Goal: Task Accomplishment & Management: Complete application form

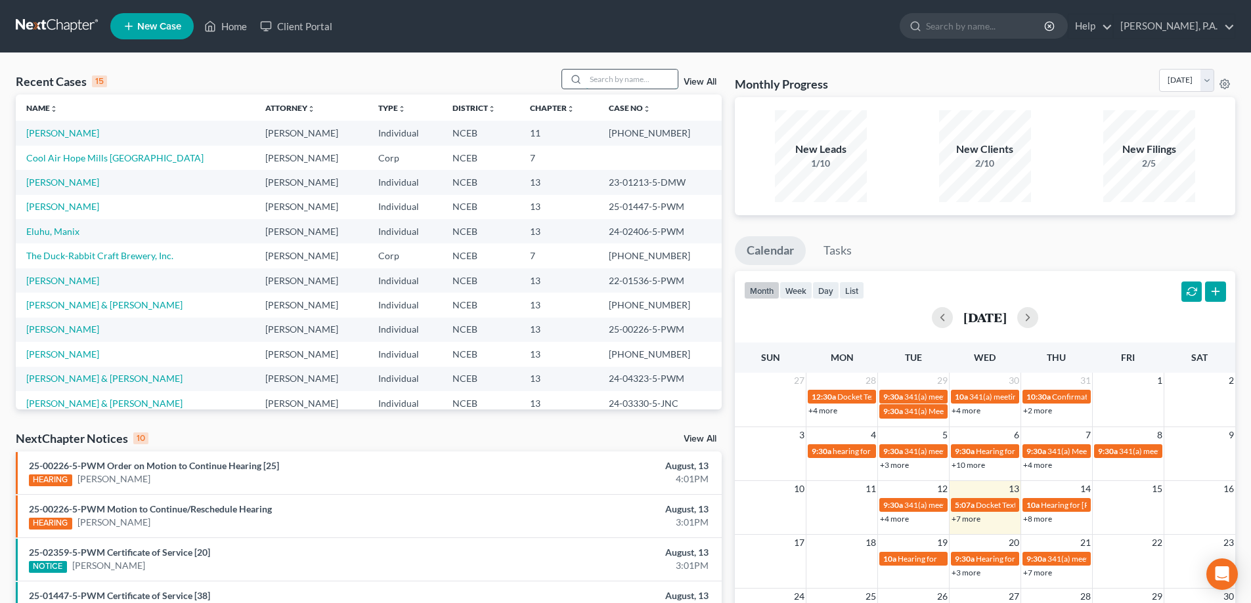
click at [599, 83] on input "search" at bounding box center [632, 79] width 92 height 19
click at [74, 209] on link "[PERSON_NAME]" at bounding box center [62, 206] width 73 height 11
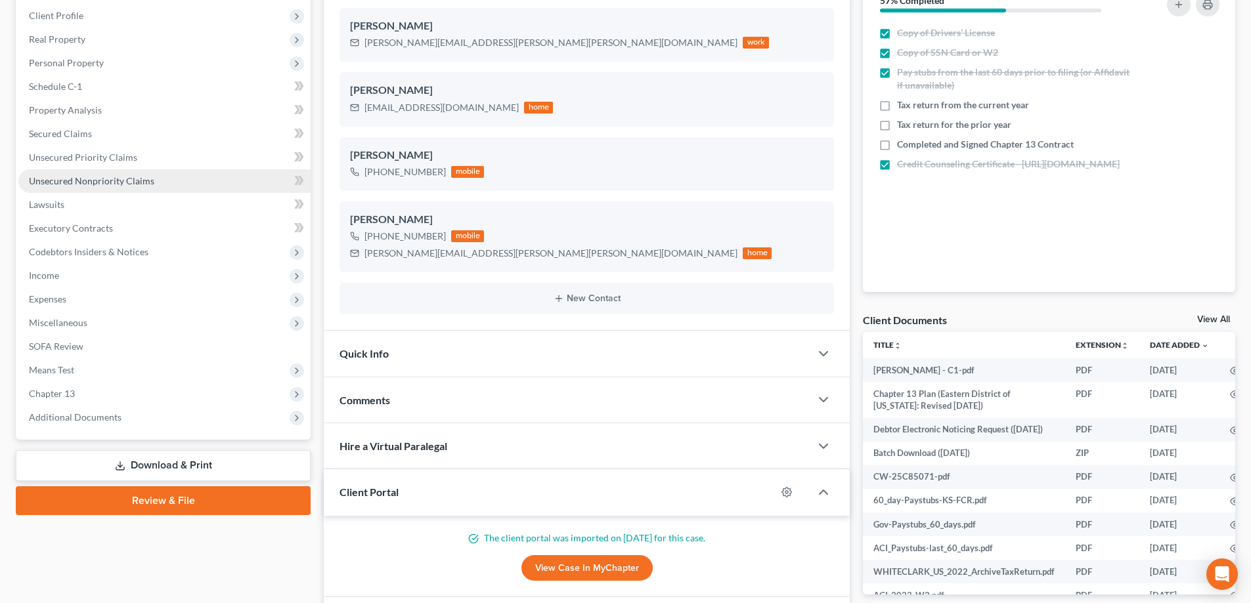
scroll to position [270, 0]
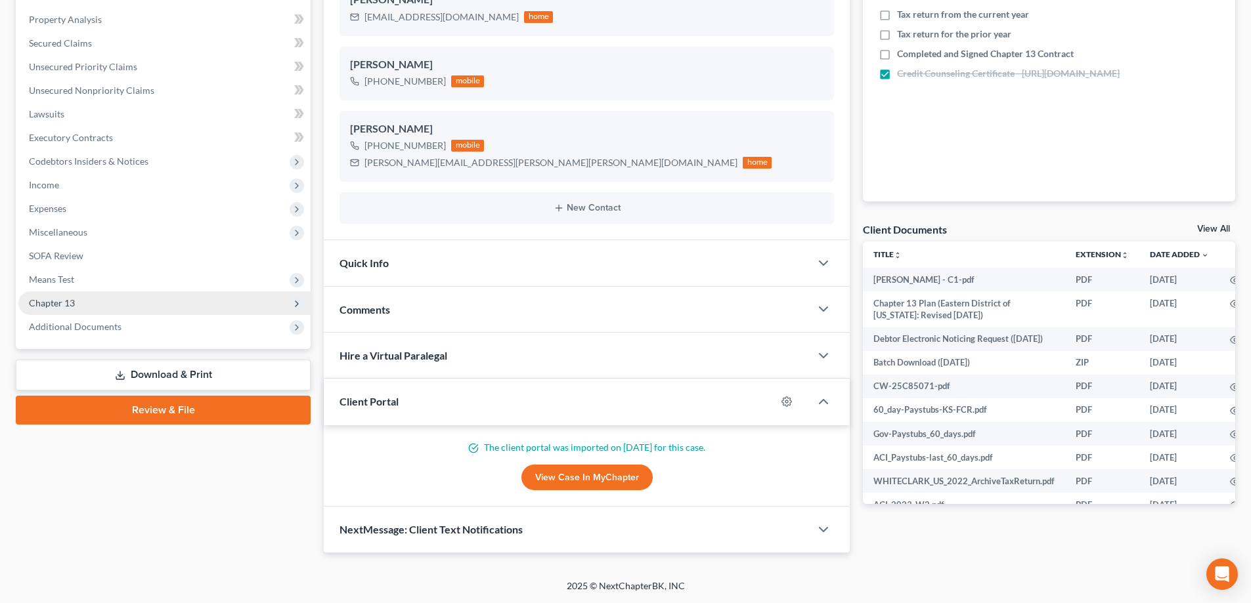
click at [158, 292] on span "Chapter 13" at bounding box center [164, 303] width 292 height 24
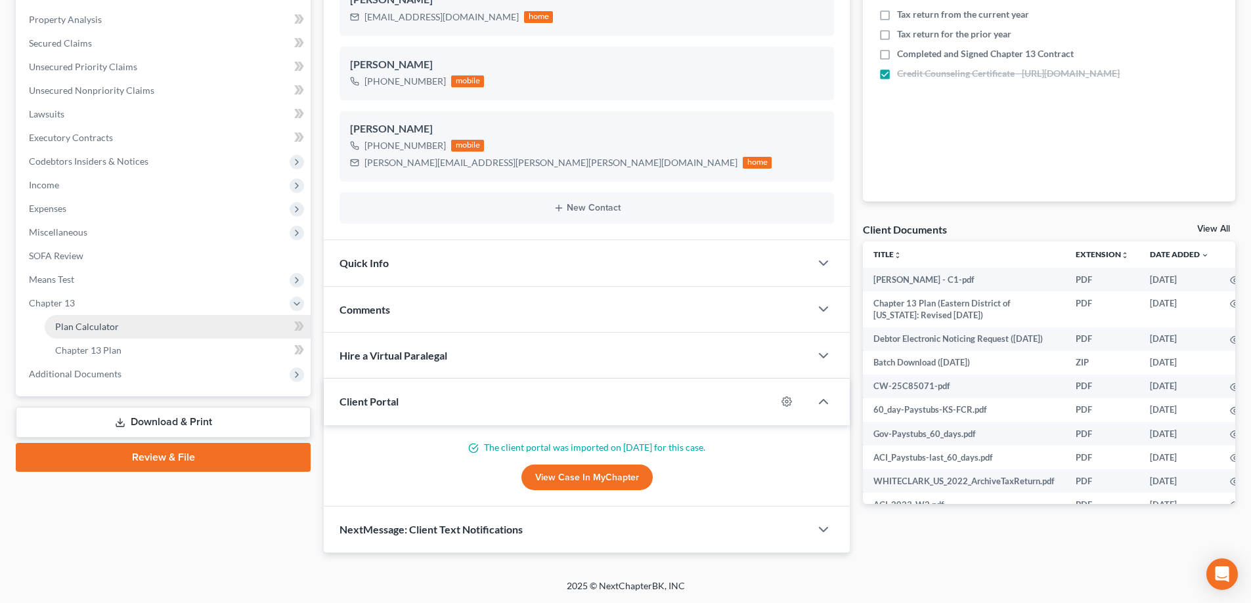
click at [154, 324] on link "Plan Calculator" at bounding box center [178, 327] width 266 height 24
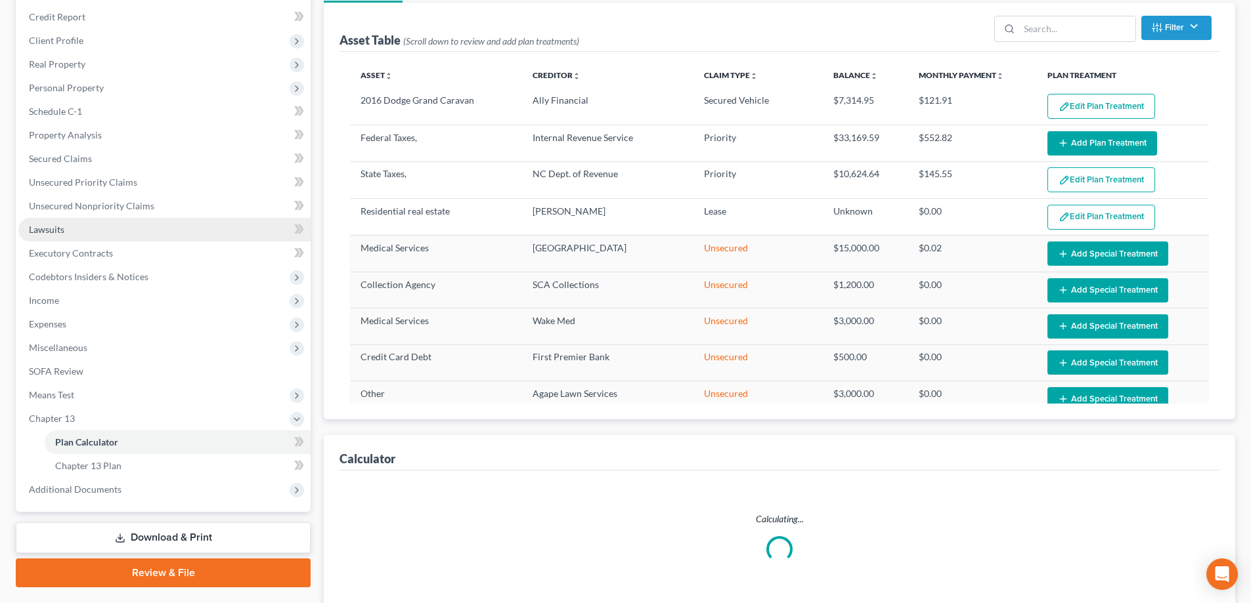
scroll to position [189, 0]
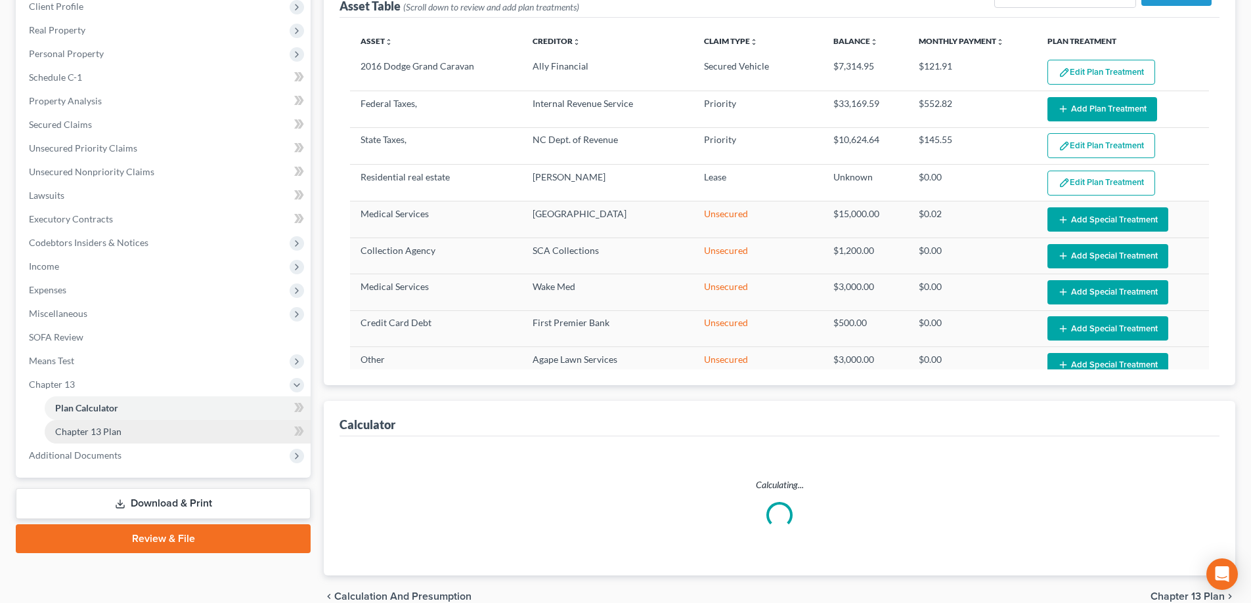
click at [144, 426] on link "Chapter 13 Plan" at bounding box center [178, 432] width 266 height 24
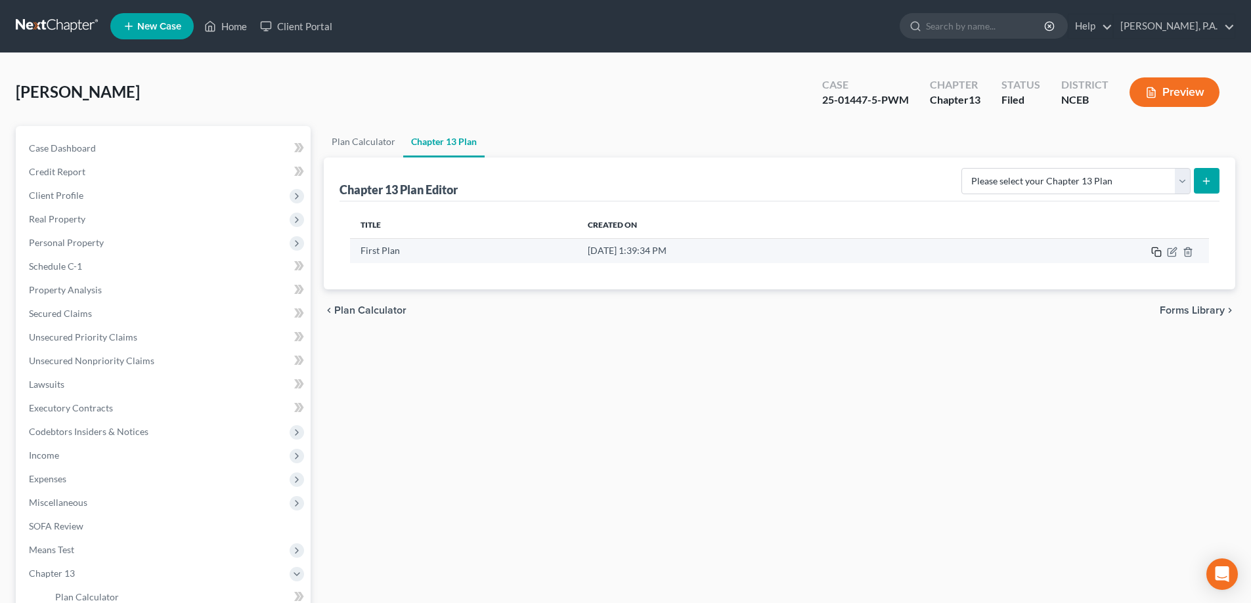
click at [1156, 250] on icon "button" at bounding box center [1156, 252] width 11 height 11
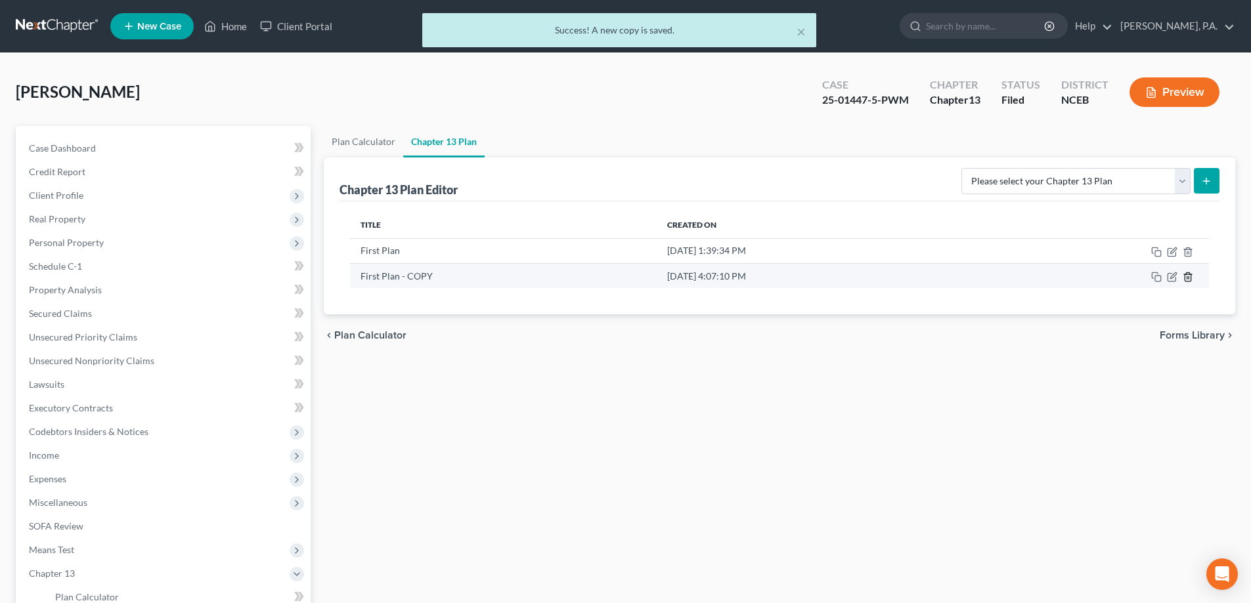
click at [1189, 280] on icon "button" at bounding box center [1187, 277] width 11 height 11
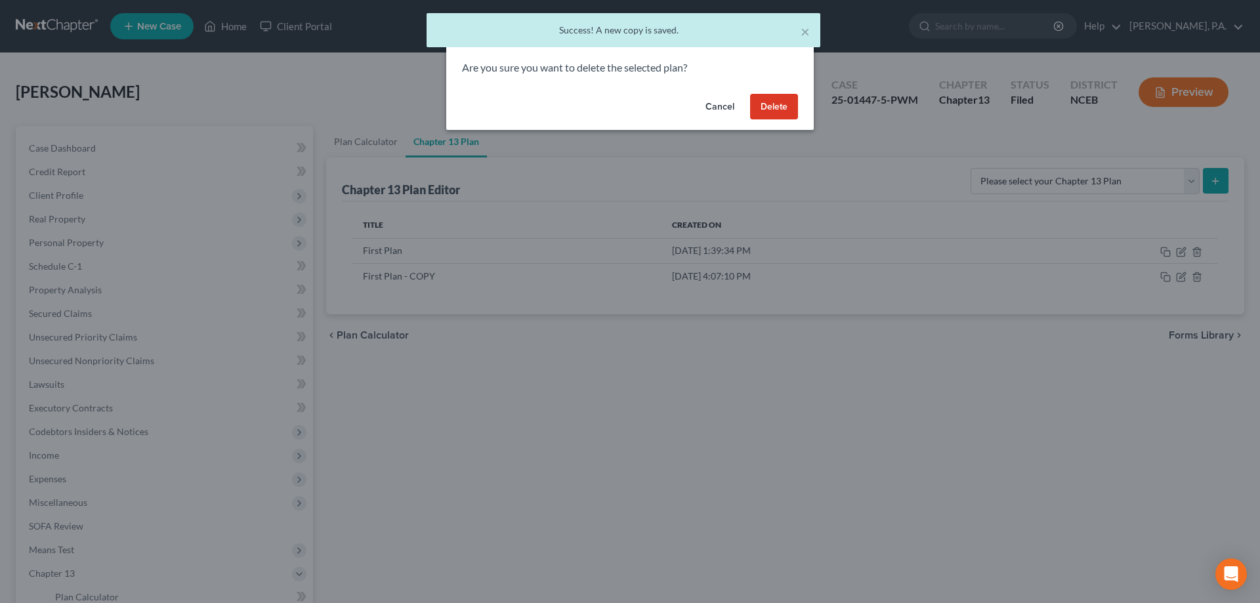
click at [764, 108] on button "Delete" at bounding box center [774, 107] width 48 height 26
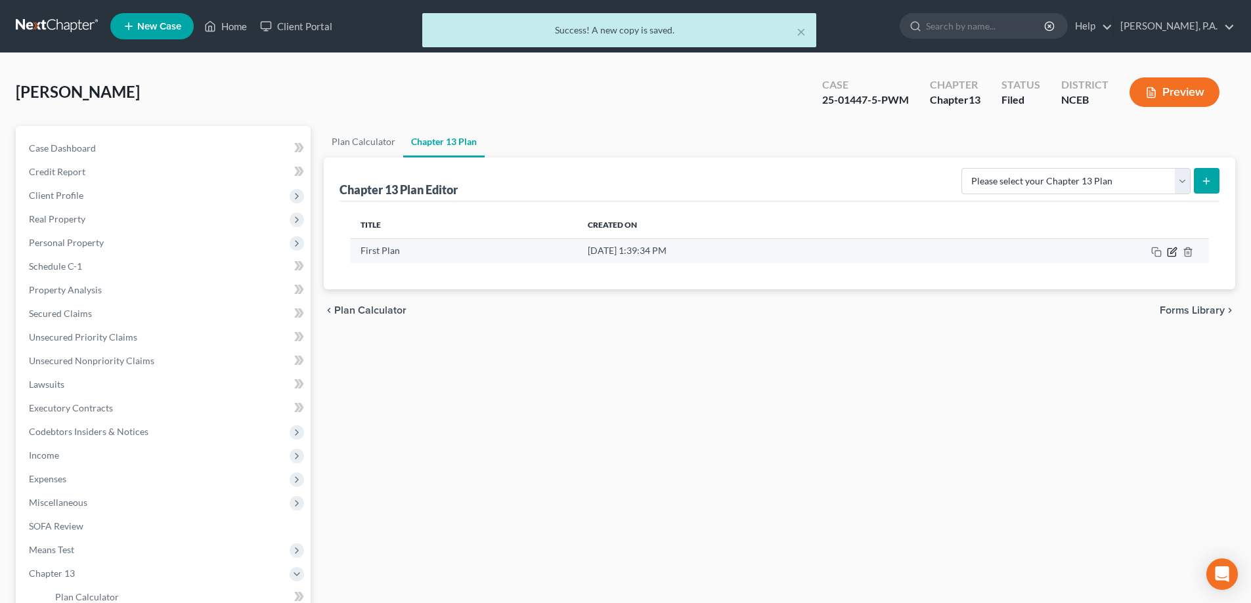
click at [1171, 250] on icon "button" at bounding box center [1172, 252] width 11 height 11
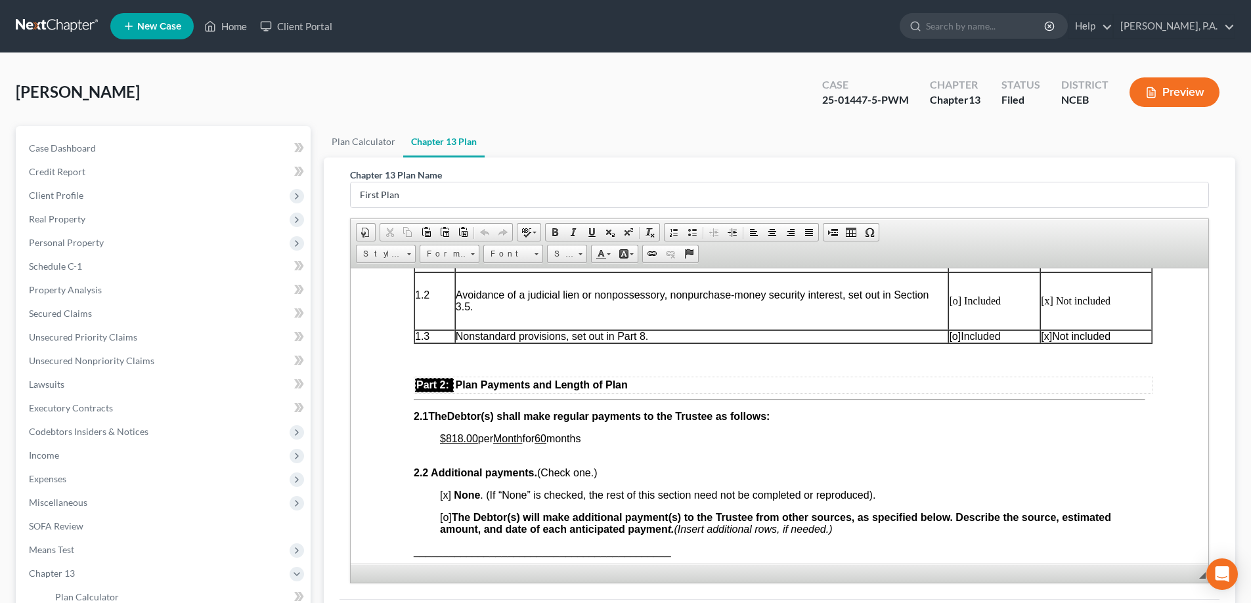
scroll to position [788, 0]
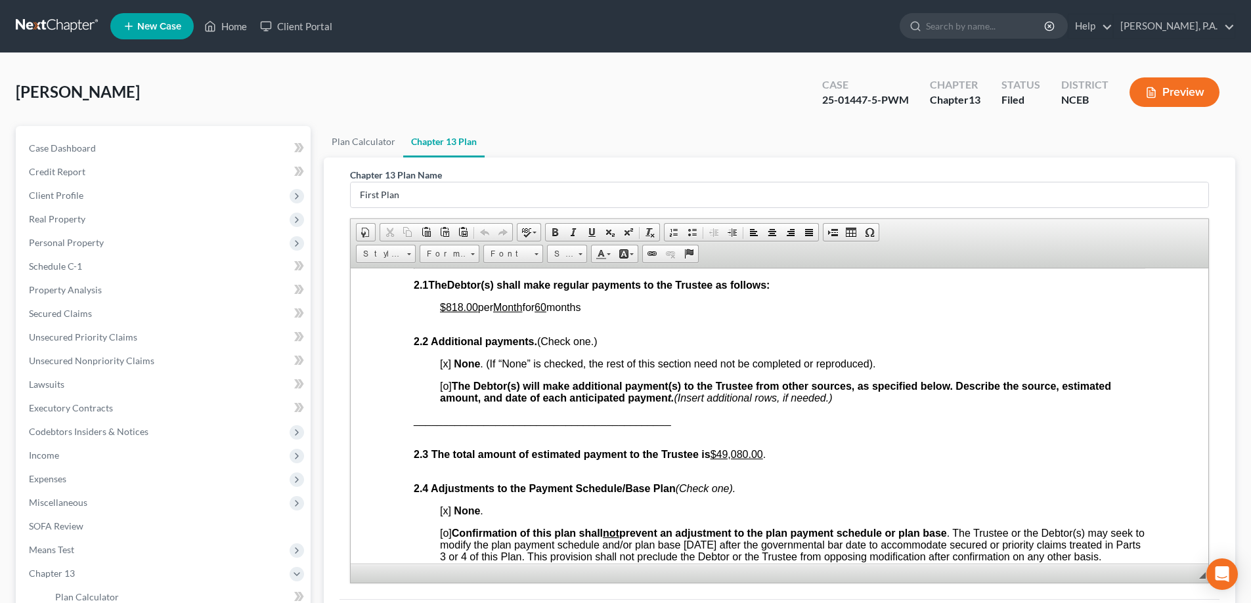
click at [76, 20] on link at bounding box center [58, 26] width 84 height 24
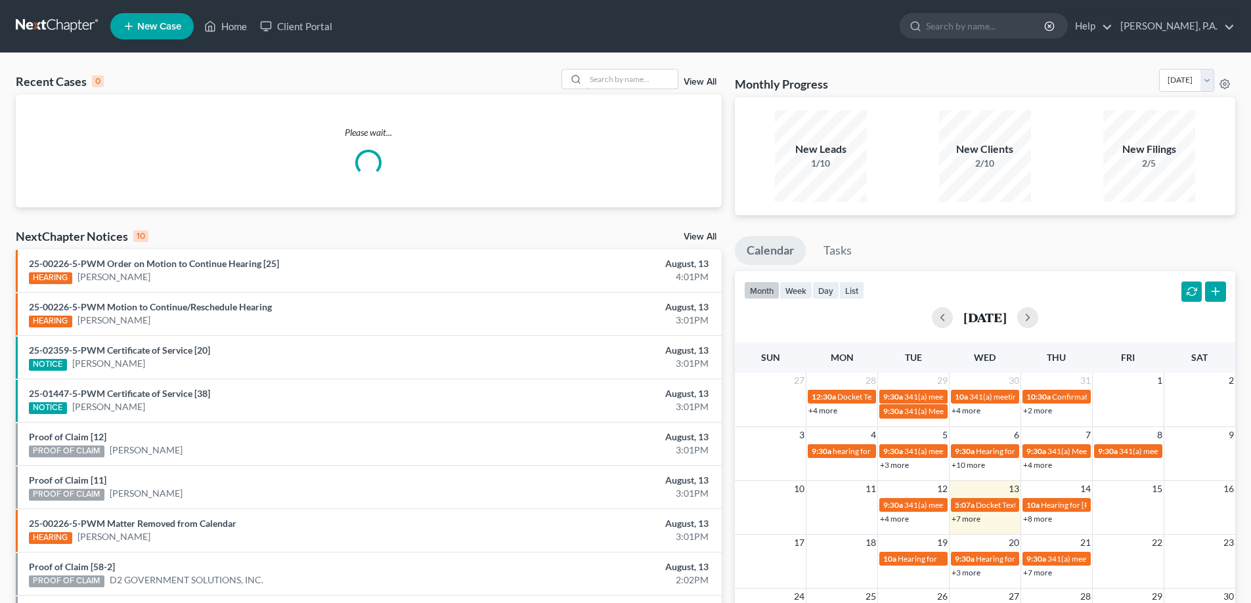
click at [618, 82] on input "search" at bounding box center [632, 79] width 92 height 19
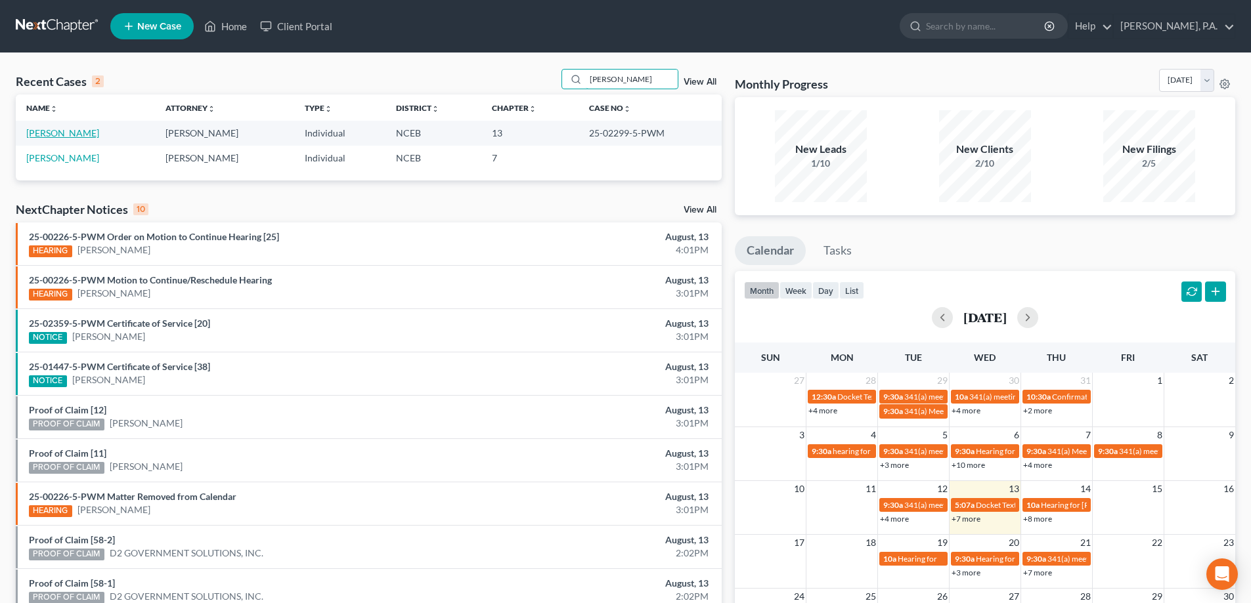
type input "stephens"
click at [29, 134] on link "Stephens, Kera" at bounding box center [62, 132] width 73 height 11
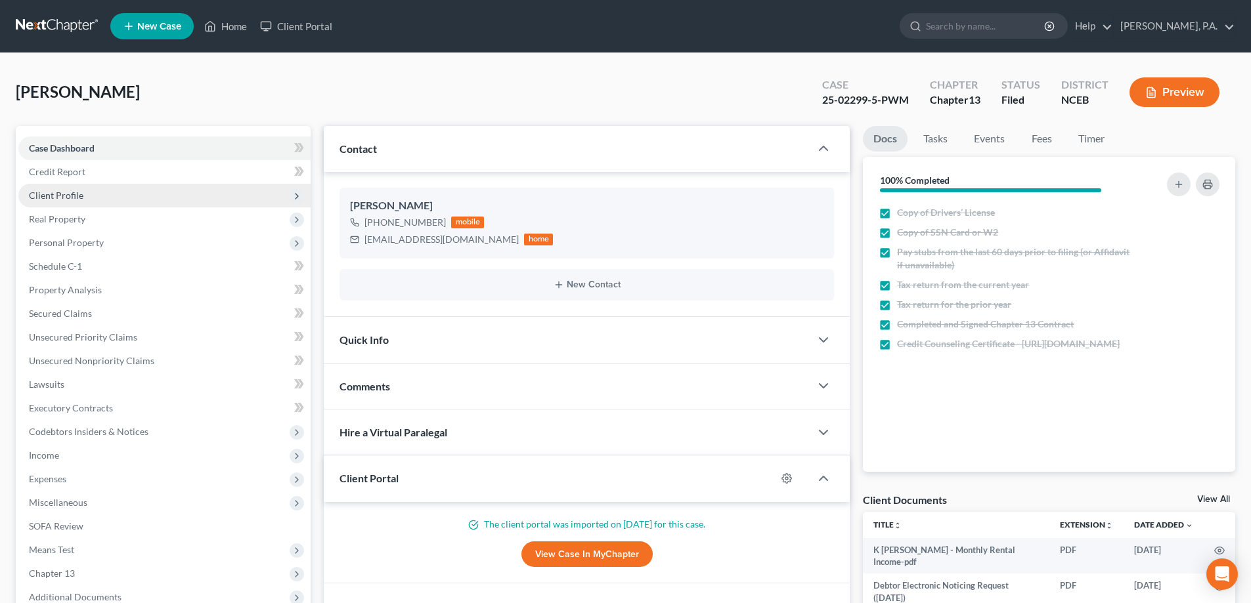
click at [117, 195] on span "Client Profile" at bounding box center [164, 196] width 292 height 24
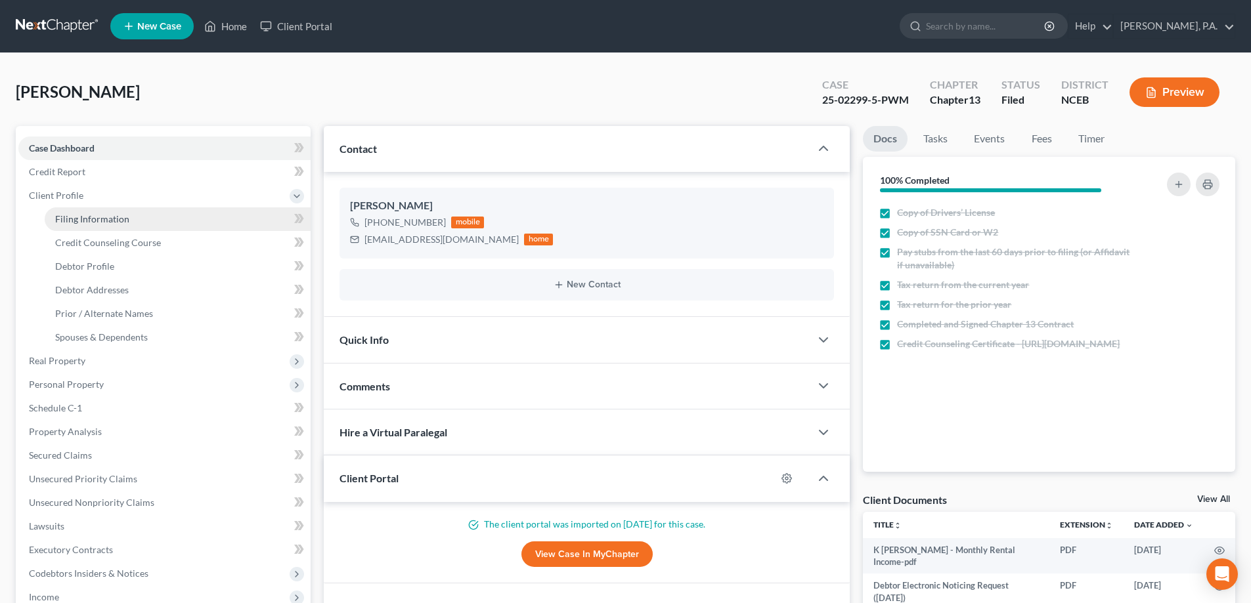
click at [138, 219] on link "Filing Information" at bounding box center [178, 219] width 266 height 24
select select "1"
select select "0"
select select "3"
select select "28"
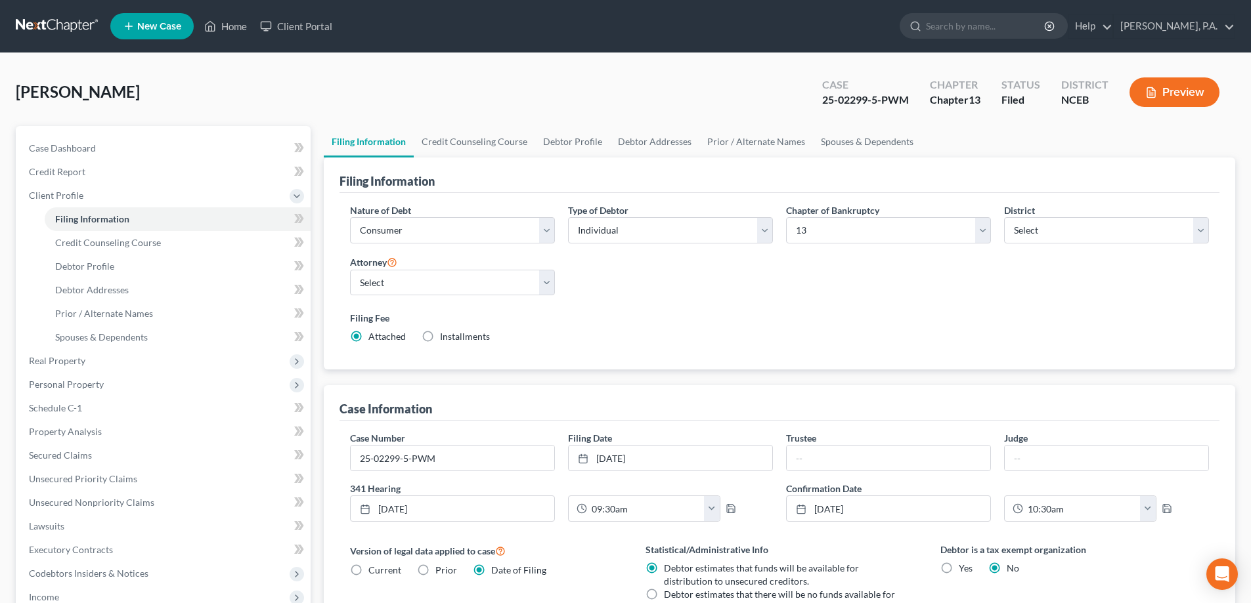
click at [78, 104] on div "Stephens, Kera Upgraded Case 25-02299-5-PWM Chapter Chapter 13 Status Filed Dis…" at bounding box center [625, 97] width 1219 height 57
click at [72, 95] on span "Stephens, Kera" at bounding box center [78, 91] width 124 height 19
